Goal: Information Seeking & Learning: Learn about a topic

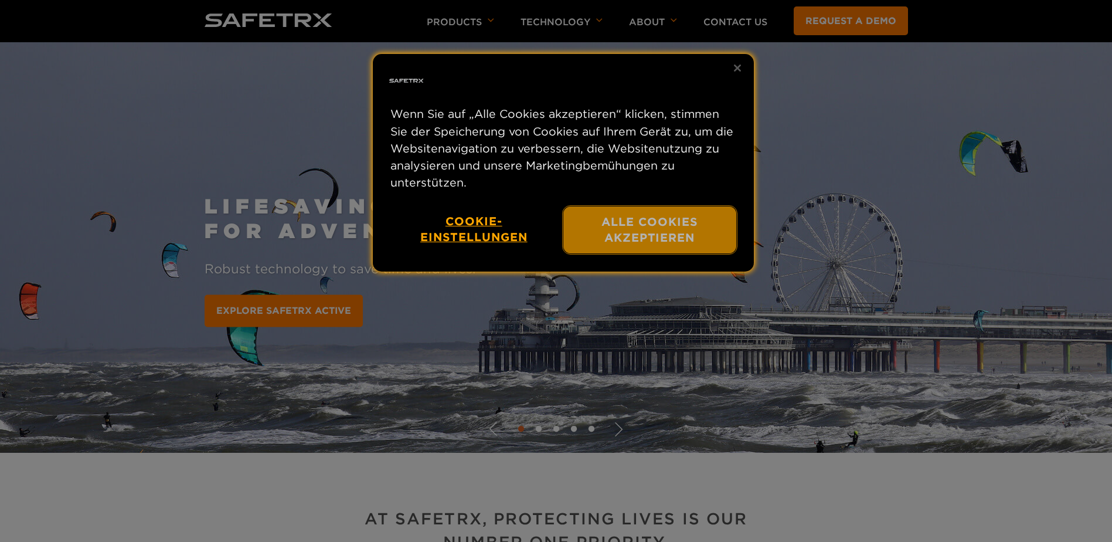
click at [622, 237] on button "Alle Cookies akzeptieren" at bounding box center [649, 229] width 173 height 47
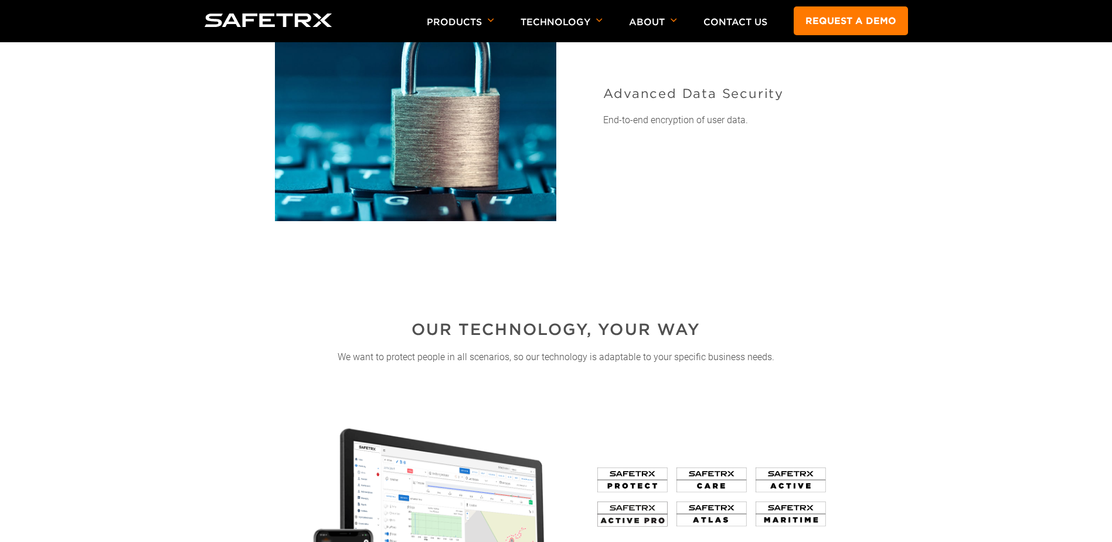
scroll to position [1583, 0]
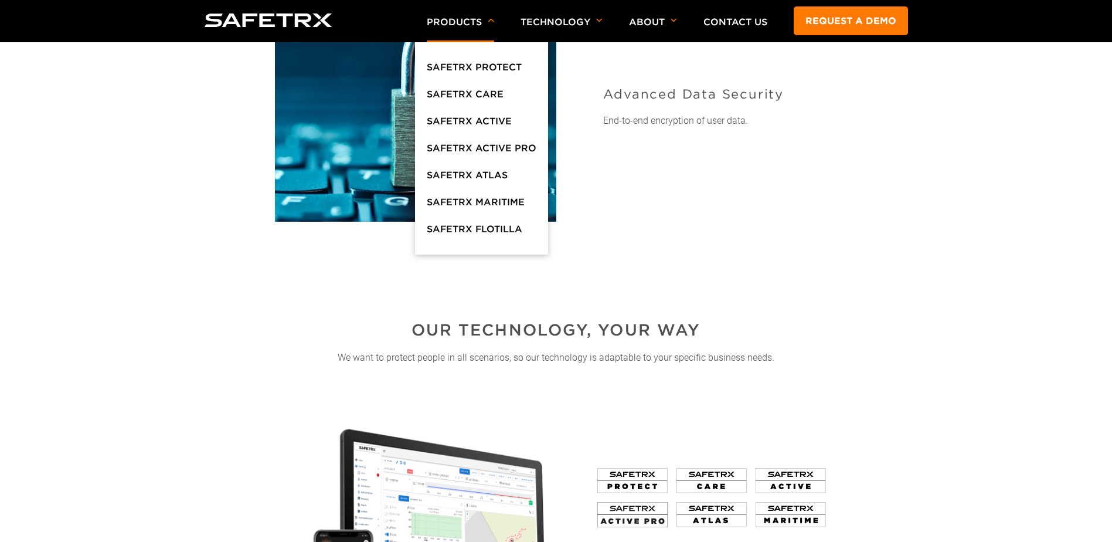
click at [482, 21] on p "Products" at bounding box center [460, 29] width 67 height 26
click at [511, 197] on link "SafeTrx Maritime" at bounding box center [476, 205] width 98 height 21
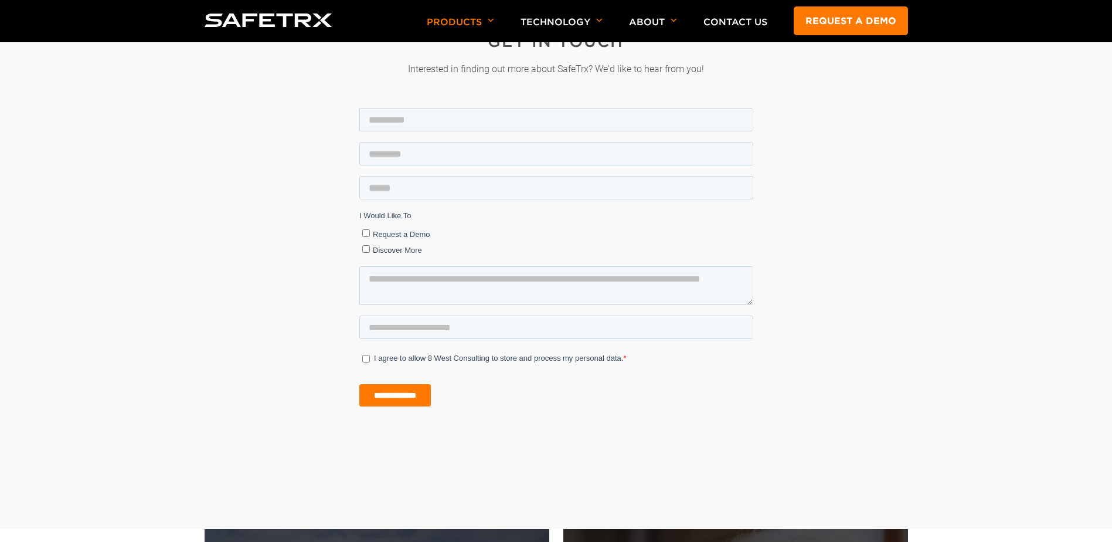
scroll to position [2697, 0]
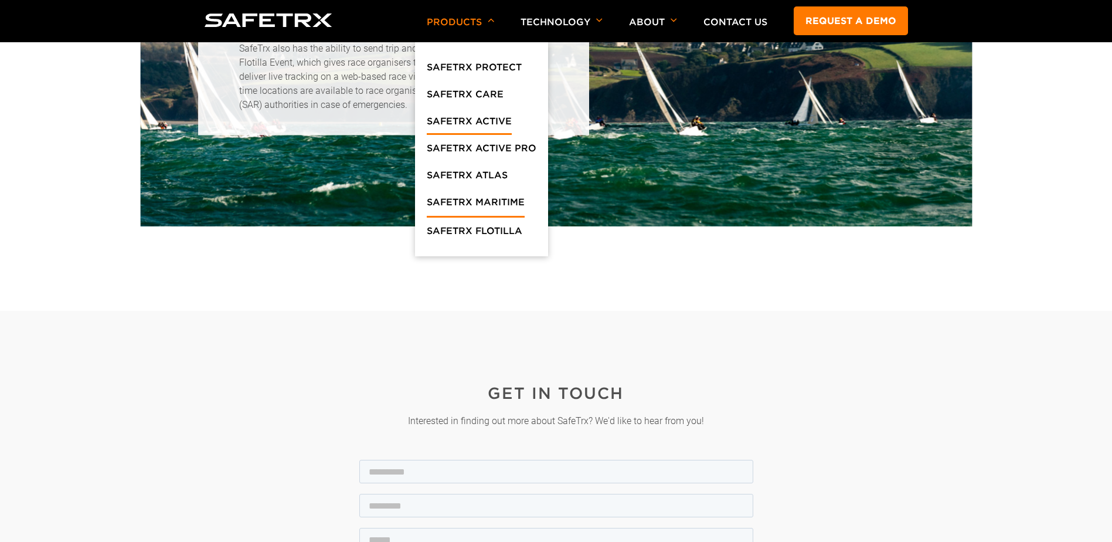
click at [483, 125] on link "SafeTrx Active" at bounding box center [469, 124] width 85 height 21
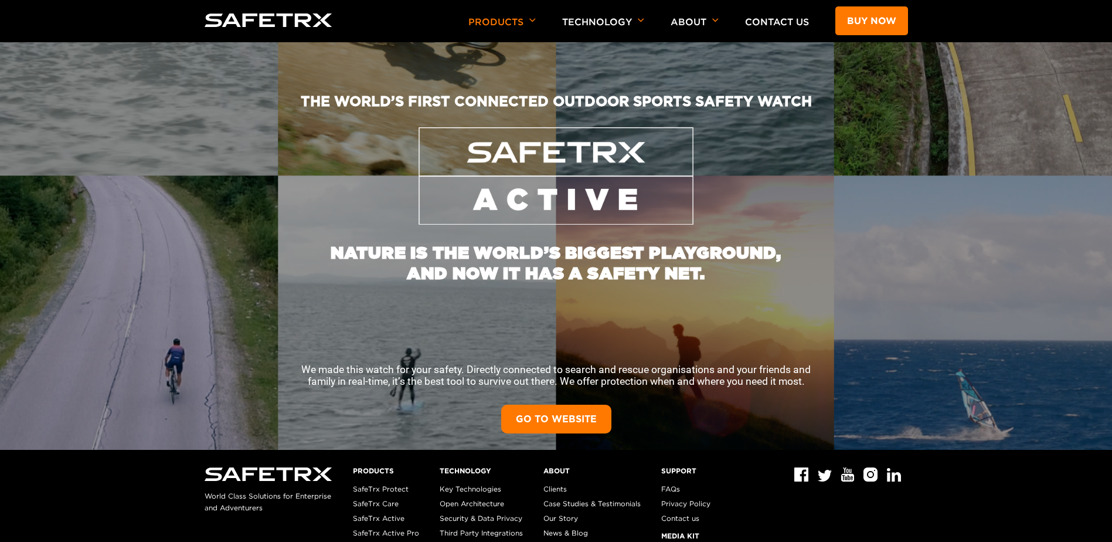
scroll to position [240, 0]
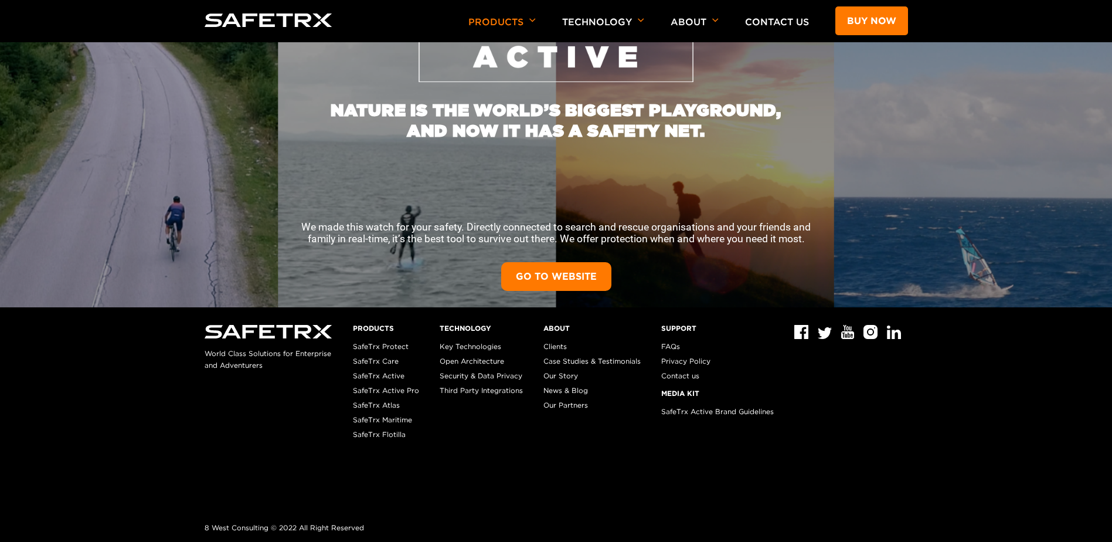
click at [534, 273] on link "GO TO WEBSITE" at bounding box center [556, 276] width 110 height 29
